Goal: Go to known website: Access a specific website the user already knows

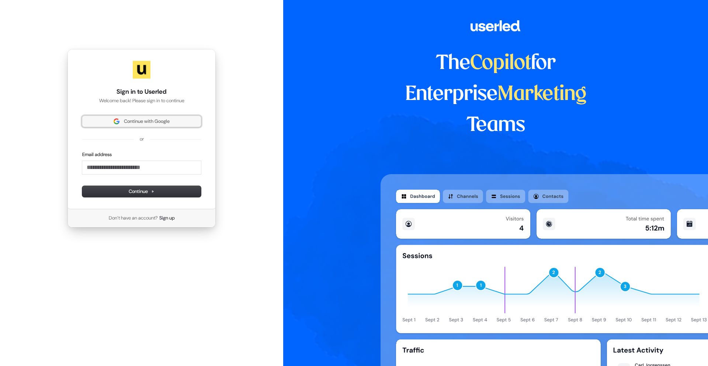
click at [153, 122] on span "Continue with Google" at bounding box center [147, 121] width 46 height 7
